Goal: Find specific page/section: Find specific page/section

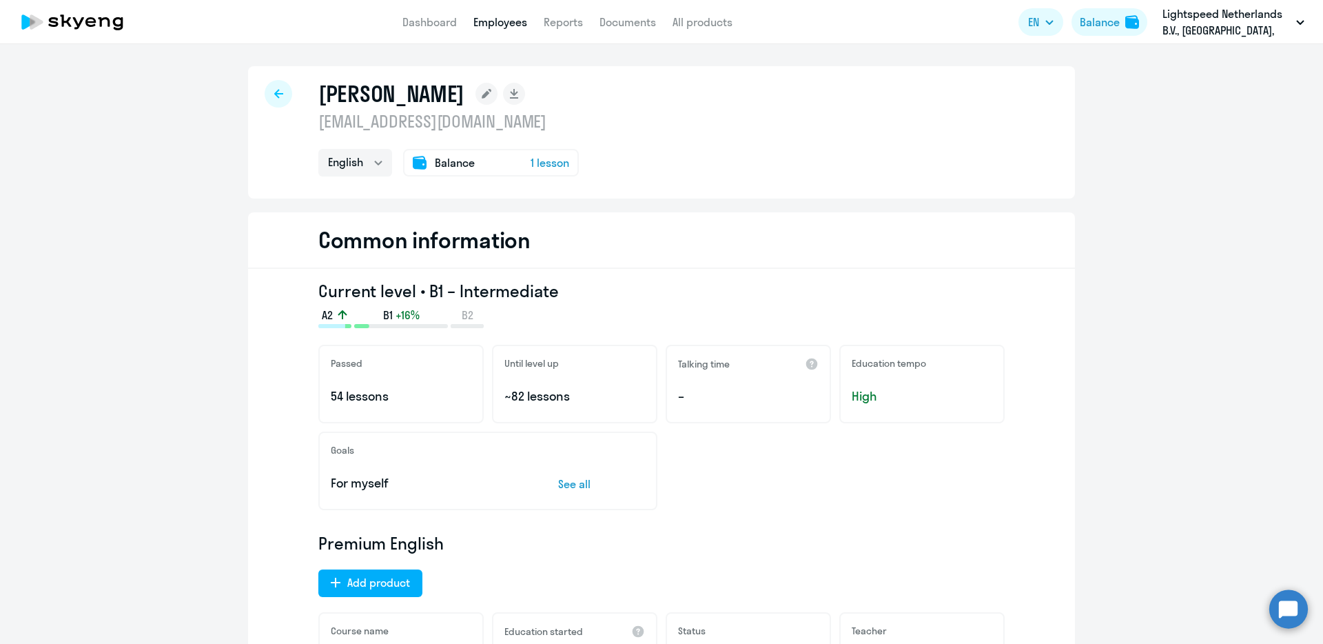
select select "english"
click at [97, 26] on icon at bounding box center [72, 22] width 121 height 34
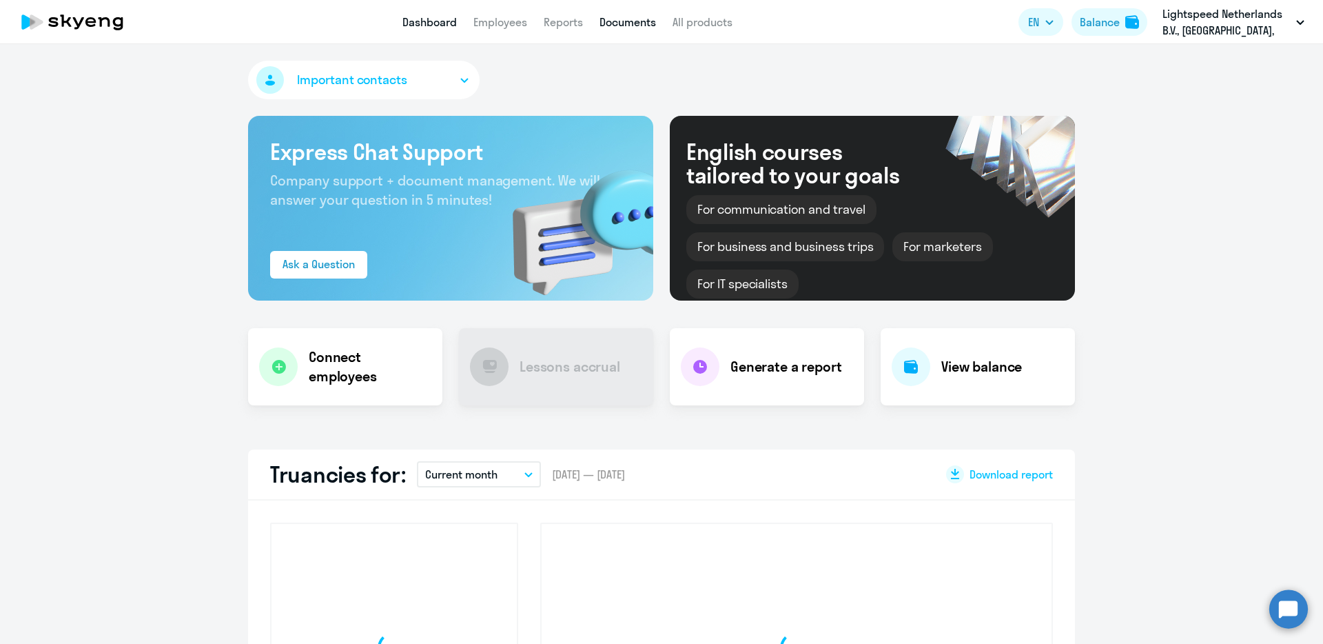
click at [651, 27] on link "Documents" at bounding box center [627, 22] width 56 height 14
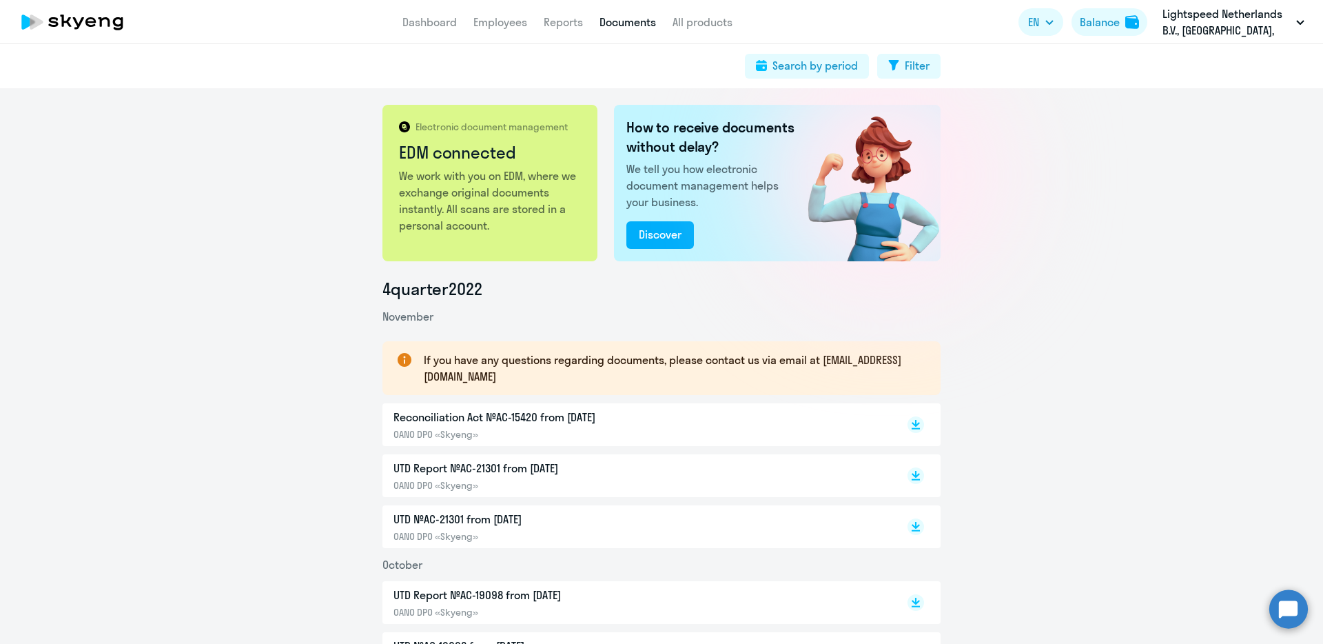
click at [545, 422] on p "Reconciliation Act №AC-15420 from [DATE]" at bounding box center [537, 417] width 289 height 17
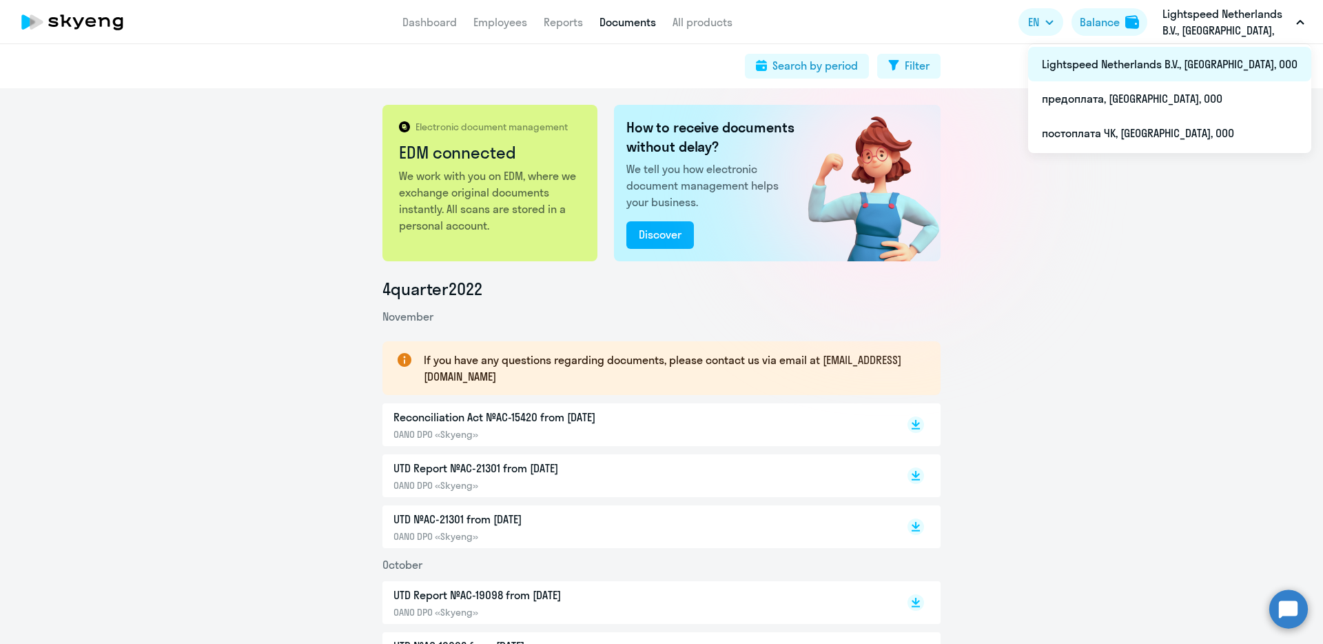
click at [1159, 71] on li "Lightspeed Netherlands B.V., [GEOGRAPHIC_DATA], ООО" at bounding box center [1169, 64] width 283 height 34
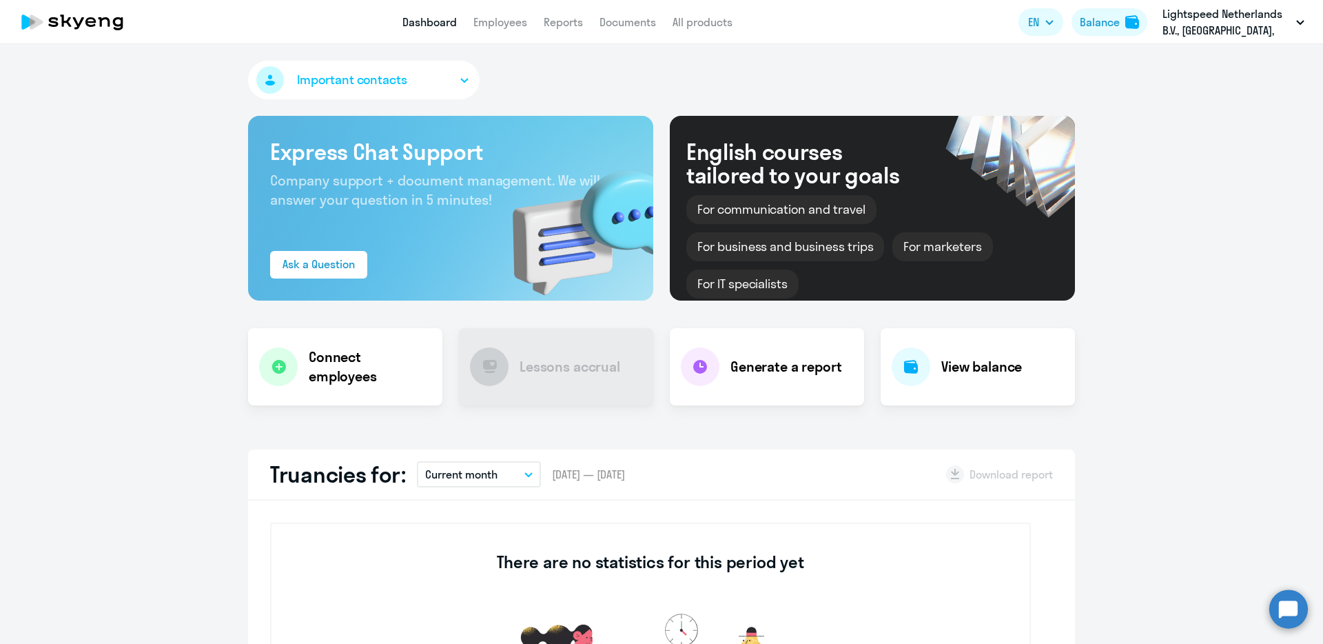
click at [119, 35] on icon at bounding box center [72, 22] width 121 height 34
select select "30"
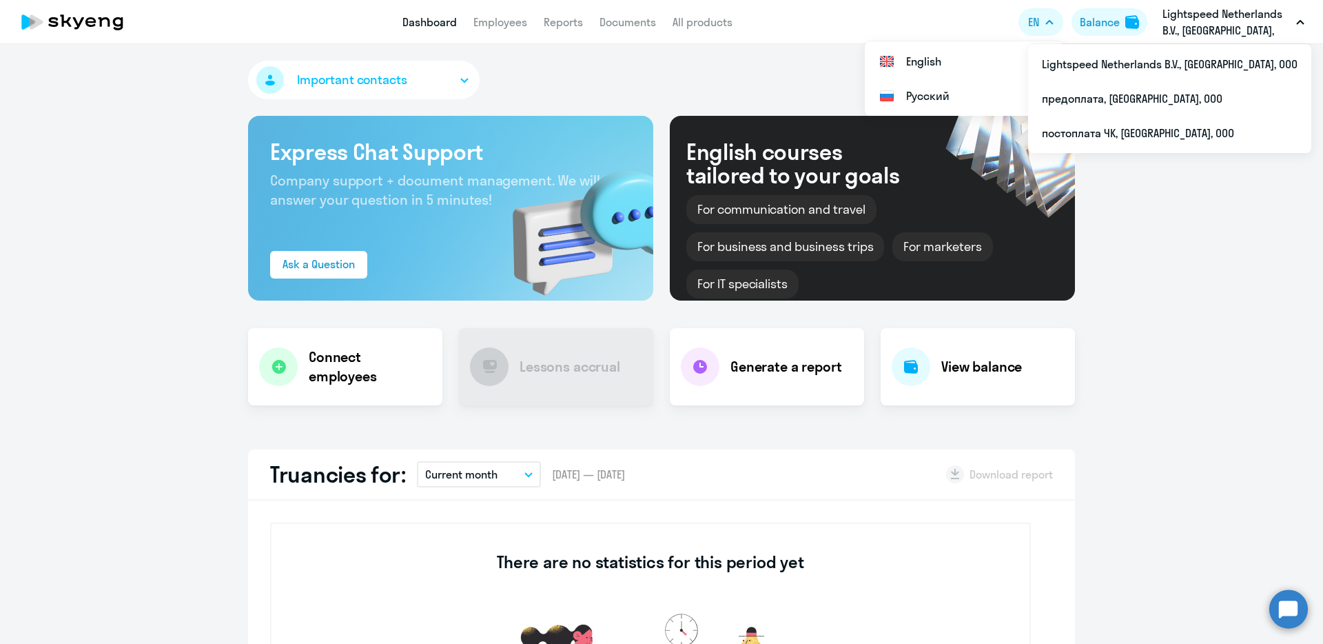
click at [1237, 25] on p "Lightspeed Netherlands B.V., [GEOGRAPHIC_DATA], ООО" at bounding box center [1226, 22] width 128 height 33
